Goal: Task Accomplishment & Management: Use online tool/utility

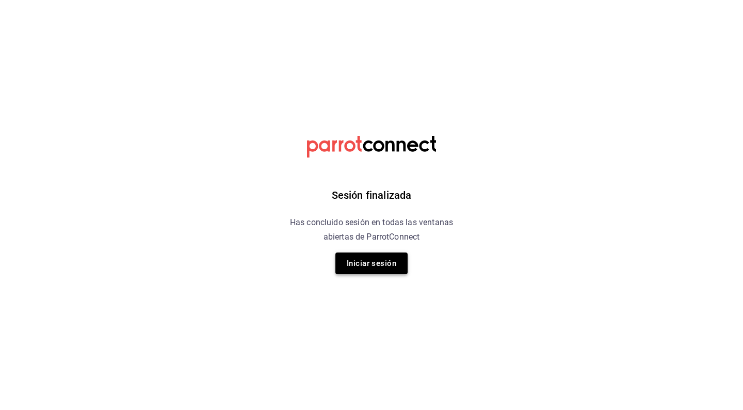
click at [343, 270] on button "Iniciar sesión" at bounding box center [372, 263] width 72 height 22
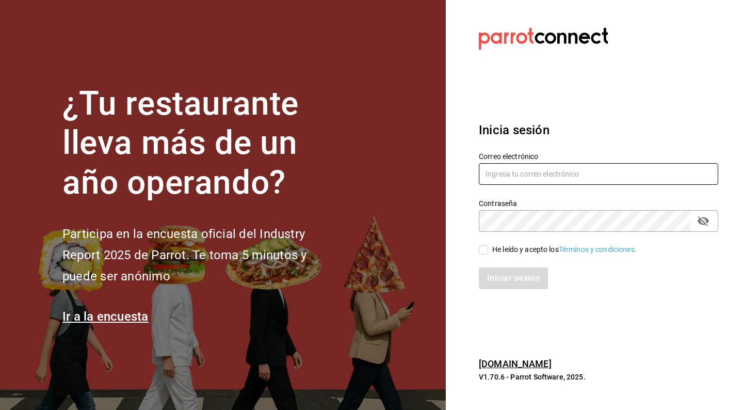
type input "mamuth.vermuth@gmail.com"
click at [486, 253] on input "He leído y acepto los Términos y condiciones." at bounding box center [483, 249] width 9 height 9
checkbox input "true"
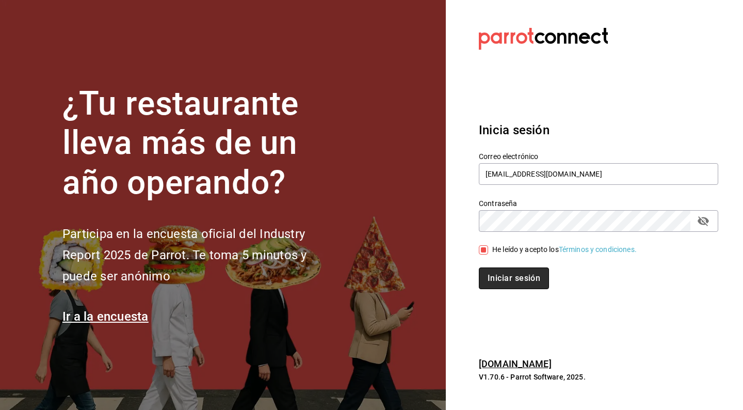
click at [515, 280] on button "Iniciar sesión" at bounding box center [514, 278] width 70 height 22
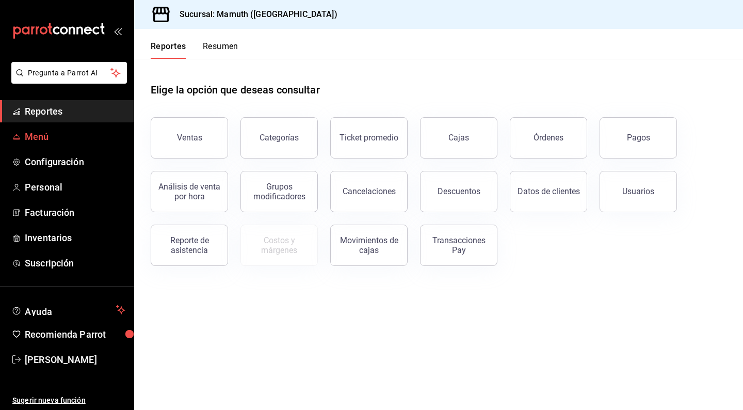
click at [43, 140] on span "Menú" at bounding box center [75, 137] width 101 height 14
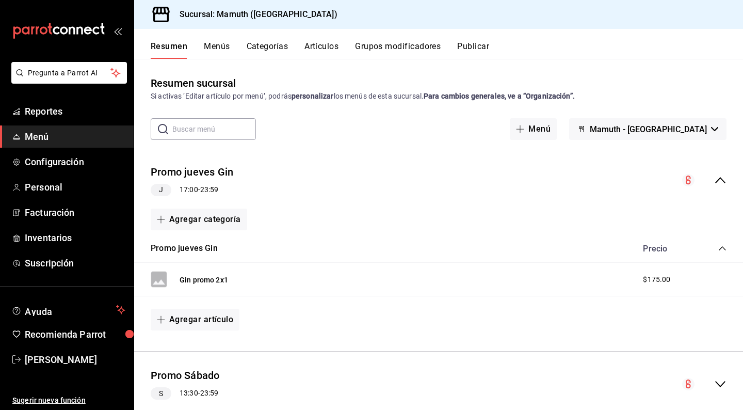
click at [322, 44] on button "Artículos" at bounding box center [322, 50] width 34 height 18
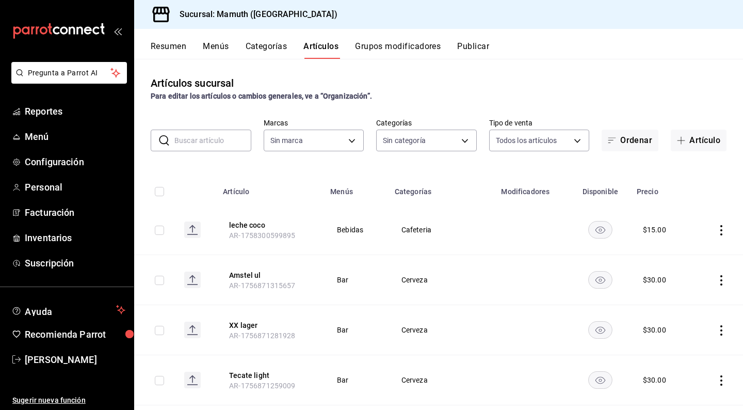
type input "f1bb6157-6a37-46fd-b908-fd0c3bf6e21b"
type input "cece4fad-dc64-47b9-a6d5-e0fc461e6bea,49e73cb0-6ce9-4f3c-8d7c-98465ce61725,8ee2e…"
click at [213, 145] on input "text" at bounding box center [212, 140] width 77 height 21
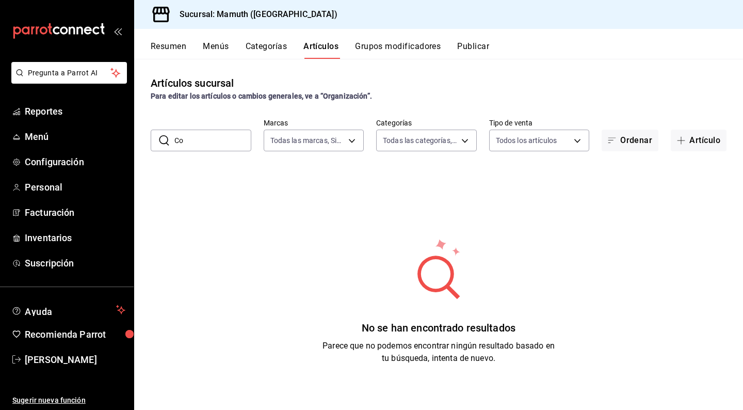
type input "C"
type input "corral del obispo"
click at [703, 141] on button "Artículo" at bounding box center [699, 141] width 56 height 22
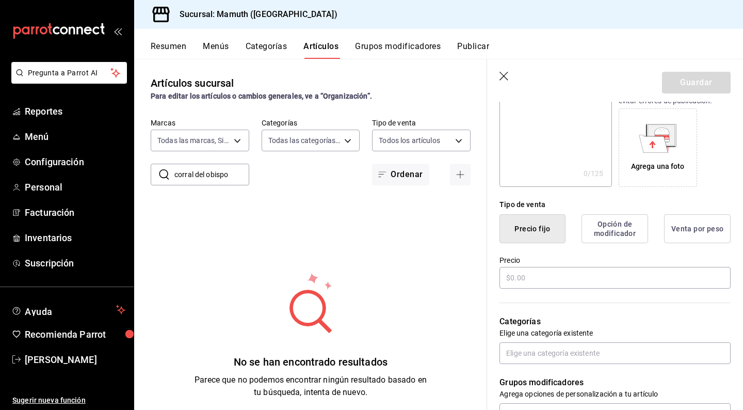
scroll to position [157, 0]
type input "Corral Obis botella"
click at [559, 278] on input "text" at bounding box center [615, 279] width 231 height 22
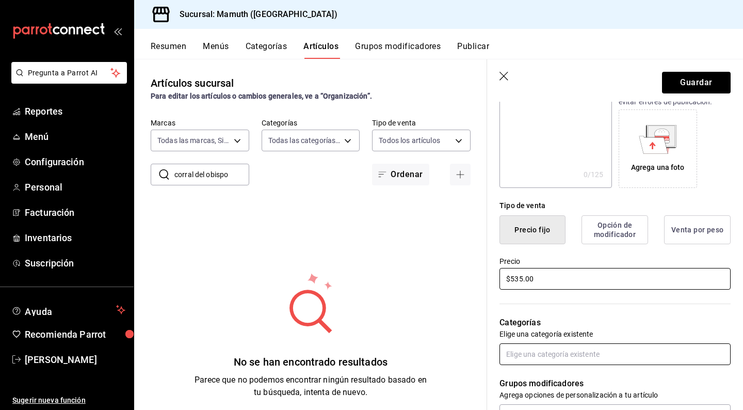
type input "$535.00"
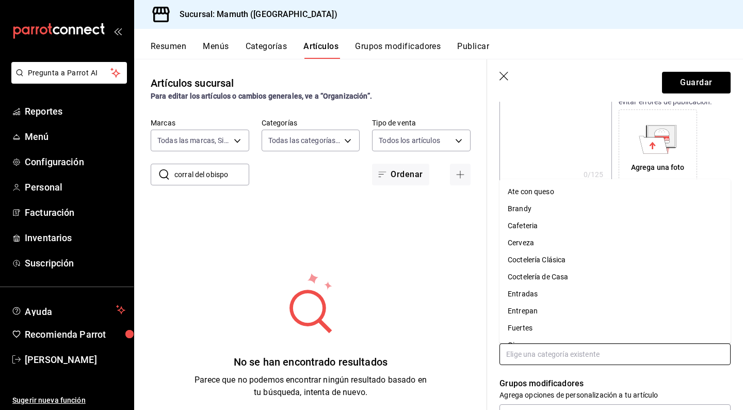
click at [625, 357] on input "text" at bounding box center [615, 354] width 231 height 22
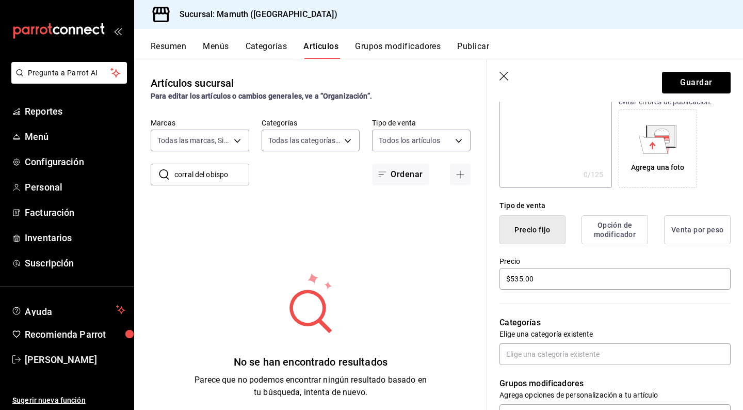
click at [605, 381] on p "Grupos modificadores" at bounding box center [615, 383] width 231 height 12
click at [269, 44] on button "Categorías" at bounding box center [267, 50] width 42 height 18
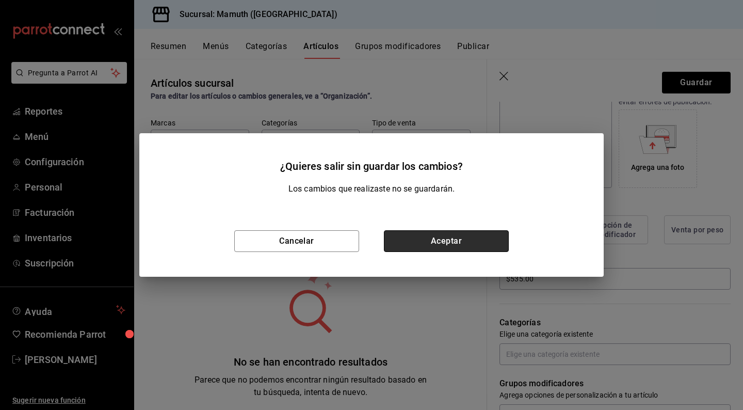
click at [470, 230] on button "Aceptar" at bounding box center [446, 241] width 125 height 22
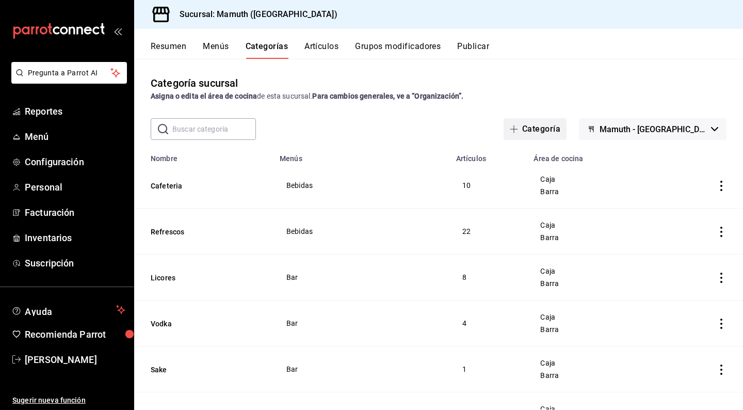
click at [567, 128] on button "Categoría" at bounding box center [535, 129] width 63 height 22
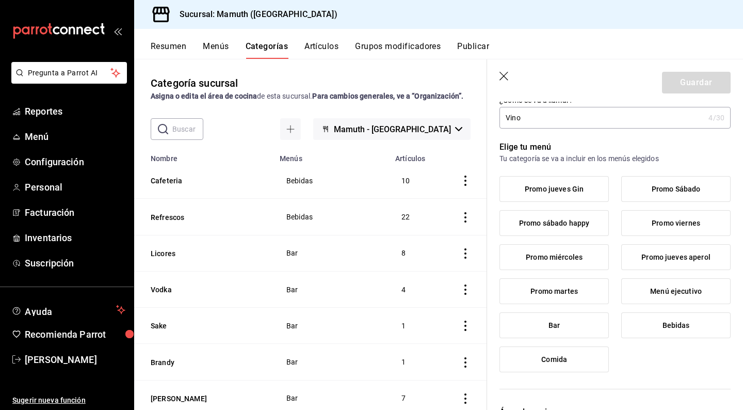
scroll to position [40, 0]
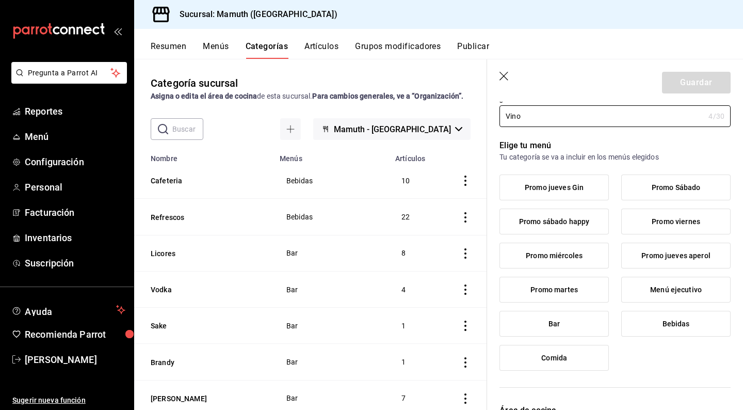
type input "Vino"
click at [577, 327] on label "Bar" at bounding box center [554, 323] width 108 height 25
click at [0, 0] on input "Bar" at bounding box center [0, 0] width 0 height 0
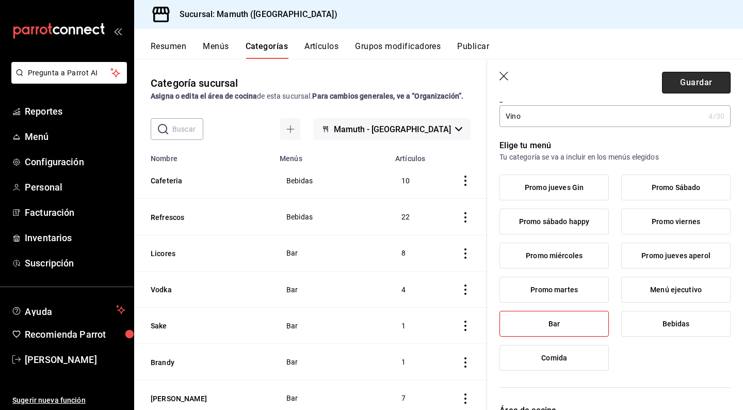
click at [707, 86] on button "Guardar" at bounding box center [696, 83] width 69 height 22
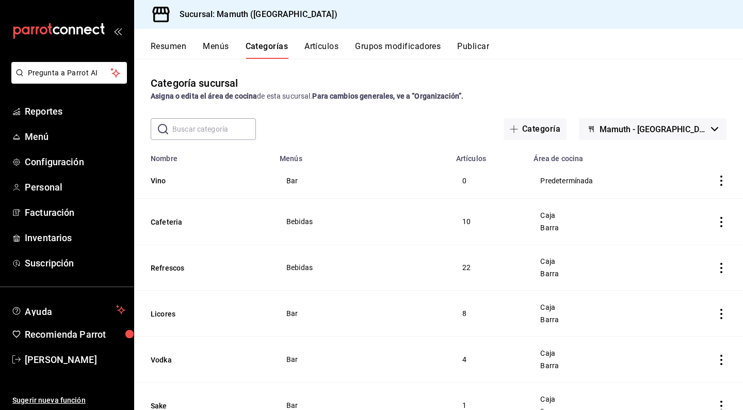
click at [318, 40] on div "Resumen Menús Categorías Artículos Grupos modificadores Publicar" at bounding box center [438, 44] width 609 height 30
click at [319, 44] on button "Artículos" at bounding box center [322, 50] width 34 height 18
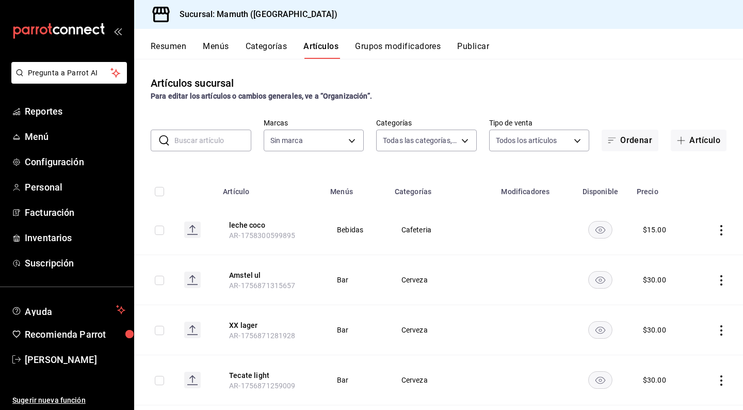
type input "55cba3b4-9c46-4089-95d9-e55296c308ce,cece4fad-dc64-47b9-a6d5-e0fc461e6bea,49e73…"
type input "f1bb6157-6a37-46fd-b908-fd0c3bf6e21b"
click at [238, 148] on input "text" at bounding box center [212, 140] width 77 height 21
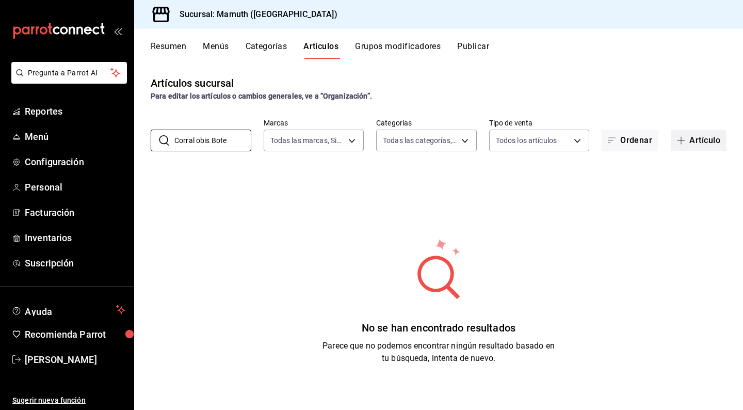
type input "Corral obis Bote"
click at [703, 132] on button "Artículo" at bounding box center [699, 141] width 56 height 22
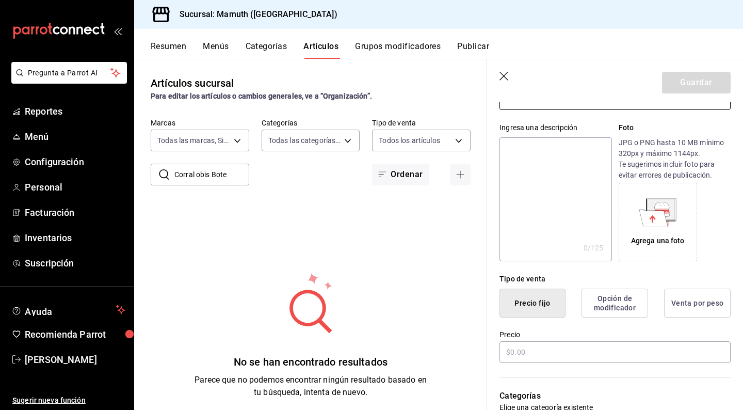
scroll to position [85, 0]
type input "Corral del obis bot"
click at [557, 357] on input "text" at bounding box center [615, 351] width 231 height 22
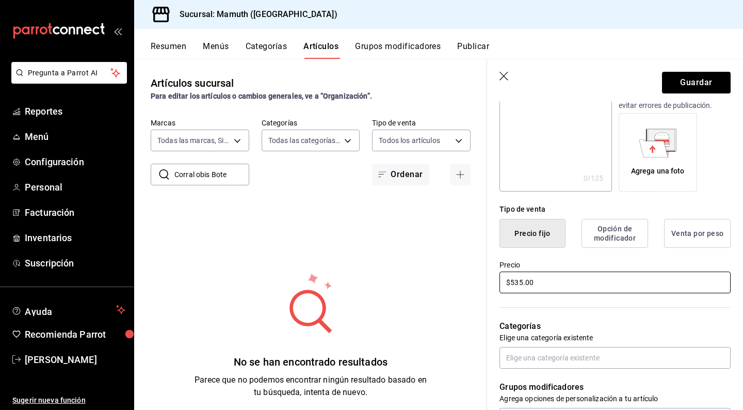
scroll to position [222, 0]
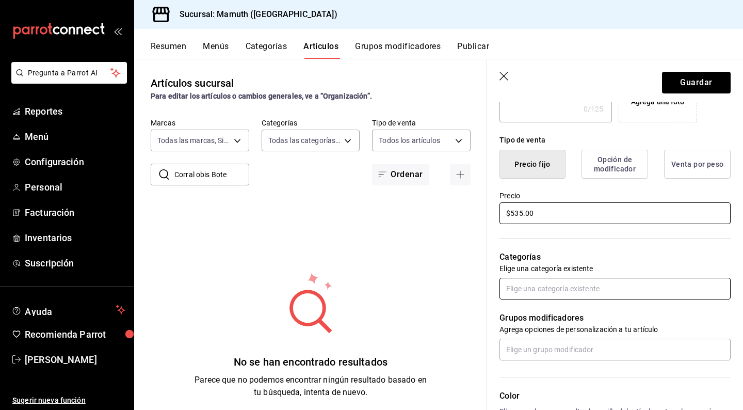
type input "$535.00"
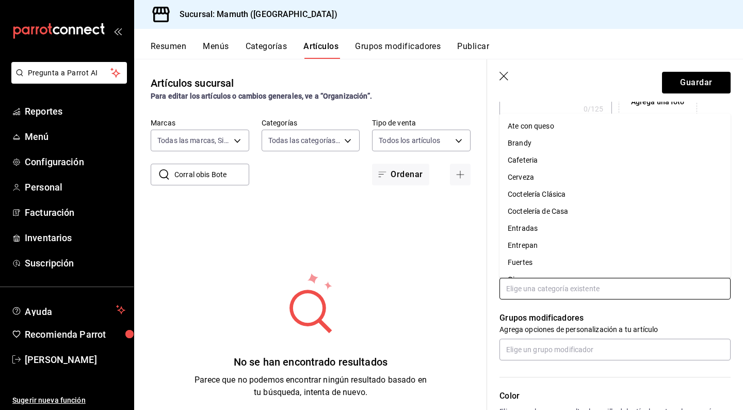
click at [596, 288] on input "text" at bounding box center [615, 289] width 231 height 22
click at [524, 235] on li "Vino" at bounding box center [615, 230] width 231 height 17
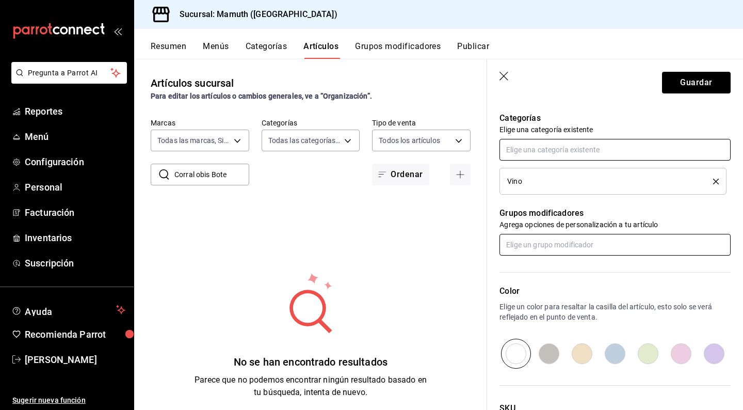
scroll to position [369, 0]
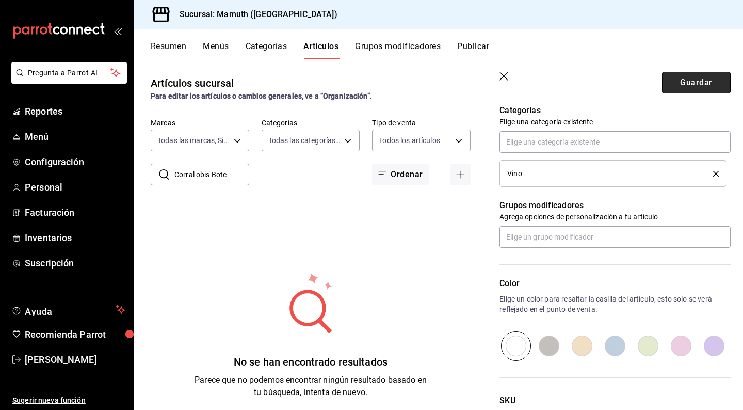
click at [698, 86] on button "Guardar" at bounding box center [696, 83] width 69 height 22
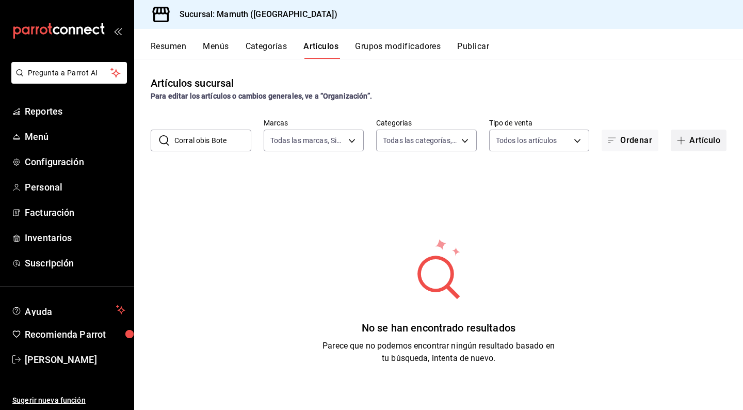
click at [697, 139] on button "Artículo" at bounding box center [699, 141] width 56 height 22
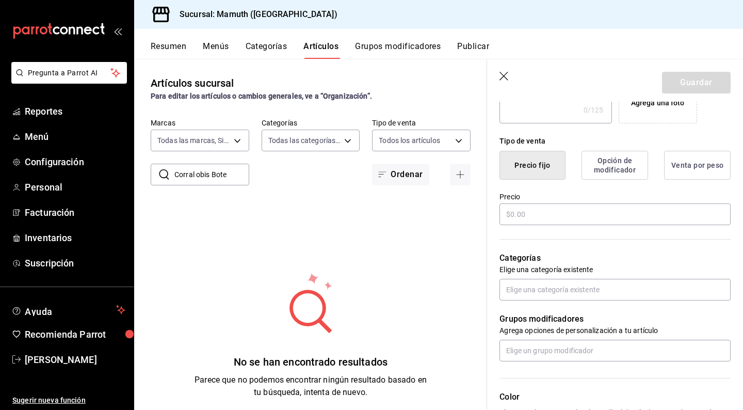
scroll to position [224, 0]
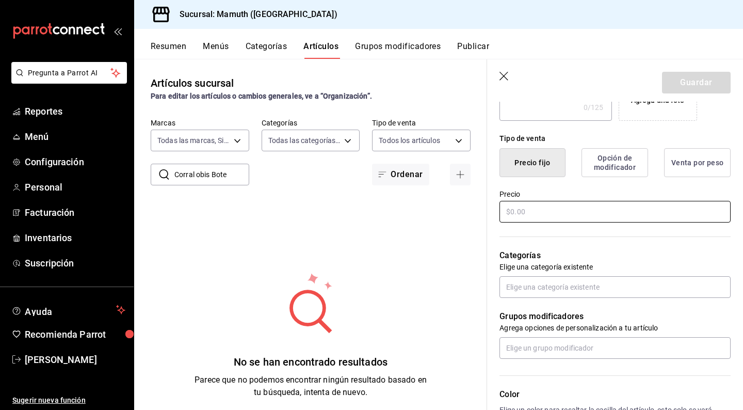
type input "Cordineu Bot"
click at [614, 213] on input "text" at bounding box center [615, 212] width 231 height 22
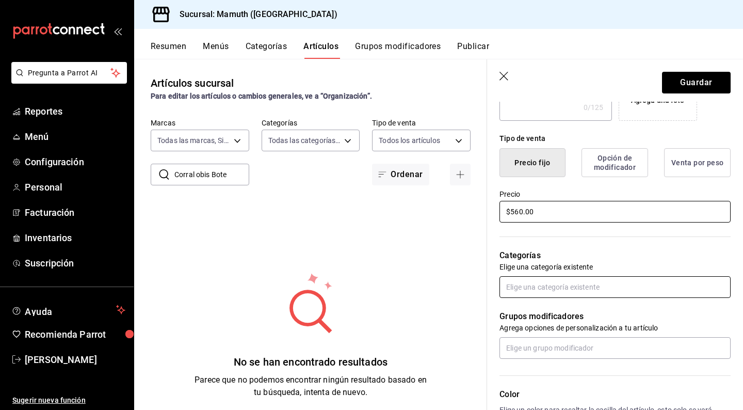
type input "$560.00"
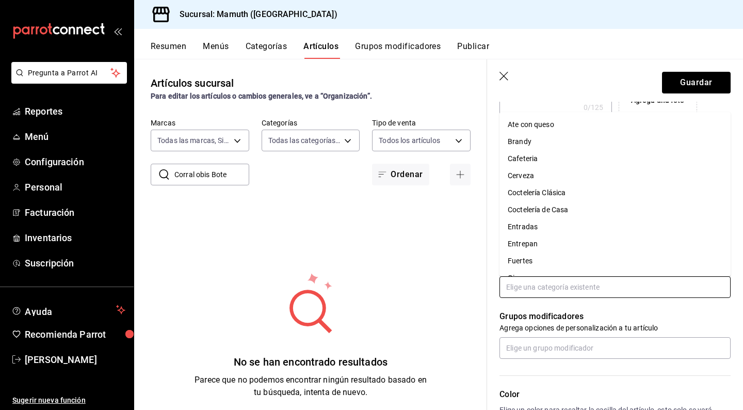
click at [602, 290] on input "text" at bounding box center [615, 287] width 231 height 22
click at [527, 233] on li "Vino" at bounding box center [615, 229] width 231 height 17
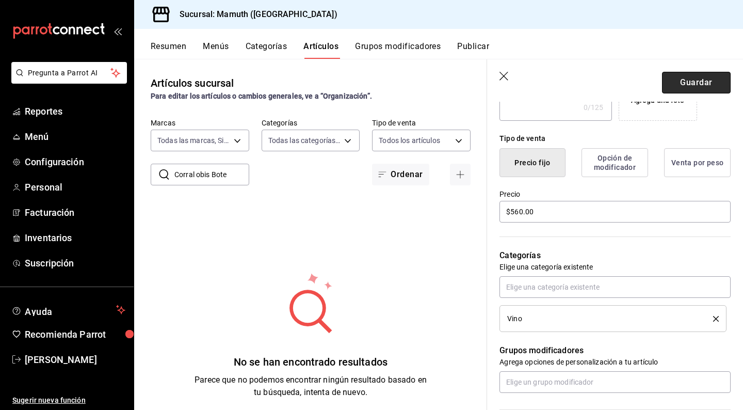
click at [703, 76] on button "Guardar" at bounding box center [696, 83] width 69 height 22
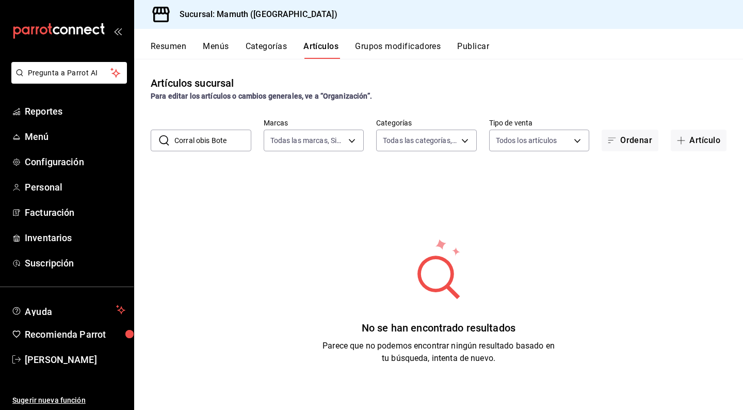
click at [533, 83] on div "Artículos sucursal Para editar los artículos o cambios generales, ve a “Organiz…" at bounding box center [438, 88] width 609 height 26
click at [478, 46] on button "Publicar" at bounding box center [473, 50] width 32 height 18
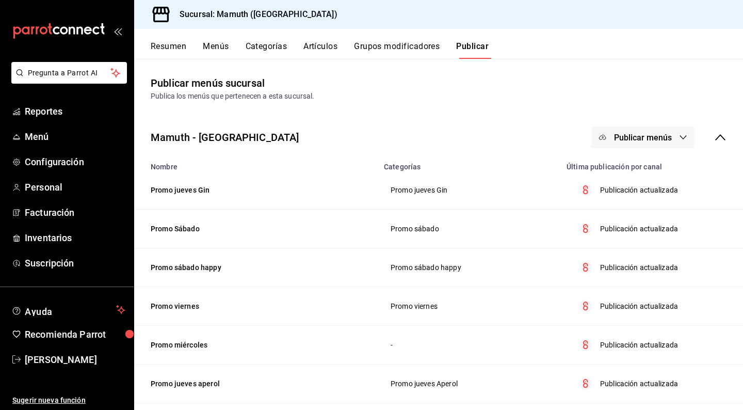
click at [660, 132] on button "Publicar menús" at bounding box center [643, 137] width 103 height 22
click at [646, 180] on li "Punto de venta" at bounding box center [643, 170] width 95 height 29
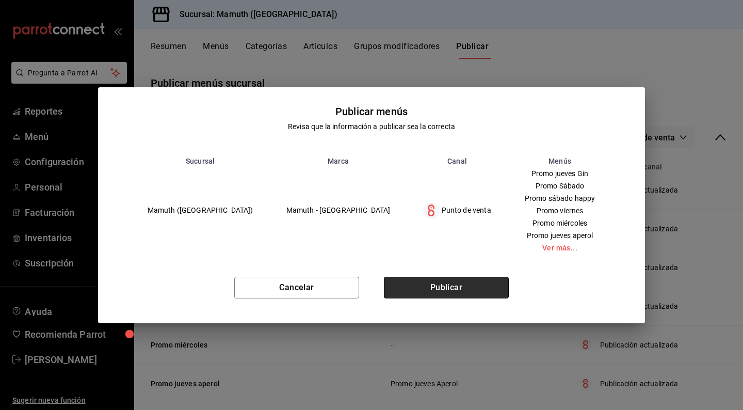
click at [469, 296] on button "Publicar" at bounding box center [446, 288] width 125 height 22
